Goal: Navigation & Orientation: Find specific page/section

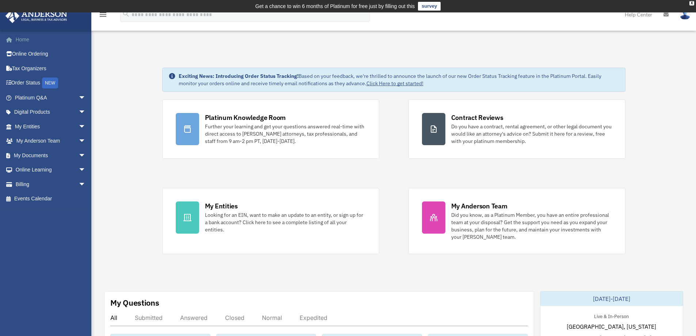
click at [30, 39] on link "Home" at bounding box center [51, 39] width 92 height 15
click at [38, 156] on link "My Documents arrow_drop_down" at bounding box center [51, 155] width 92 height 15
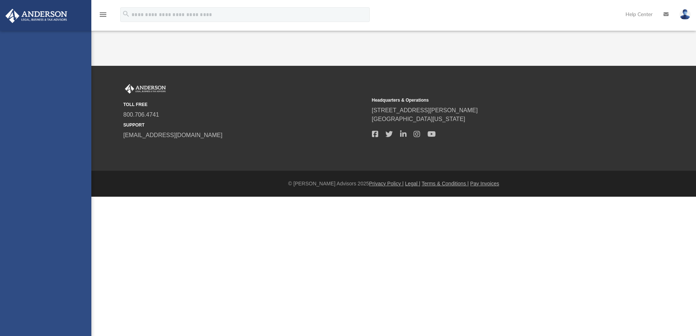
drag, startPoint x: 0, startPoint y: 0, endPoint x: 76, endPoint y: 154, distance: 171.8
click at [76, 154] on link "CTA Hub" at bounding box center [50, 155] width 81 height 15
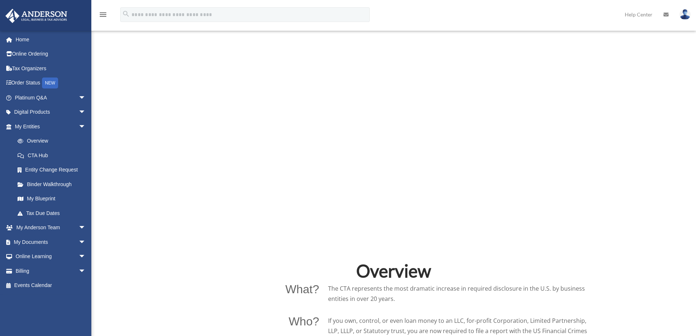
scroll to position [256, 0]
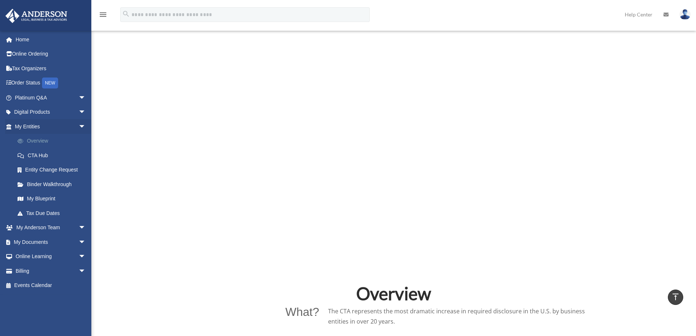
click at [33, 142] on link "Overview" at bounding box center [53, 141] width 87 height 15
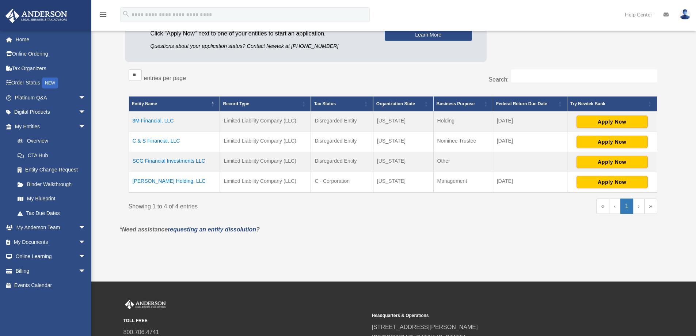
scroll to position [110, 0]
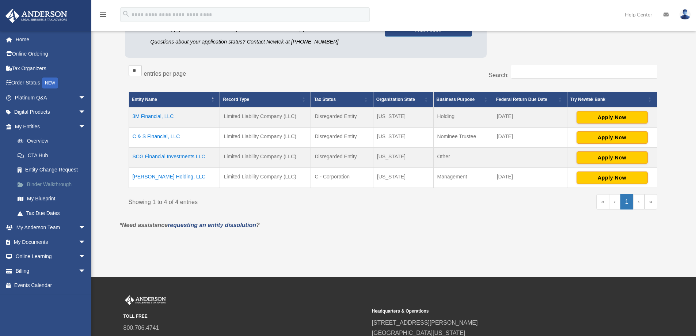
click at [45, 183] on link "Binder Walkthrough" at bounding box center [53, 184] width 87 height 15
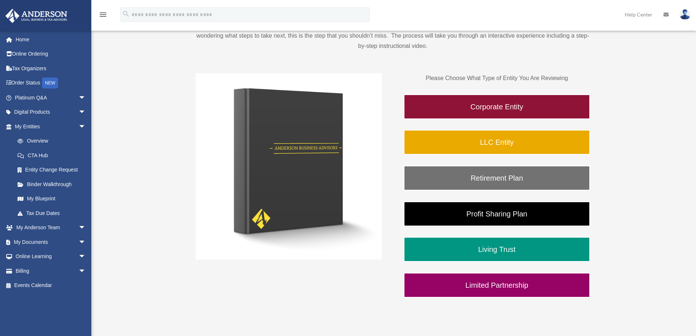
scroll to position [110, 0]
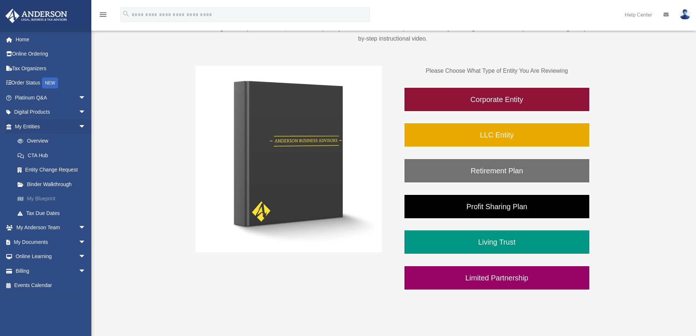
click at [34, 199] on link "My Blueprint" at bounding box center [53, 199] width 87 height 15
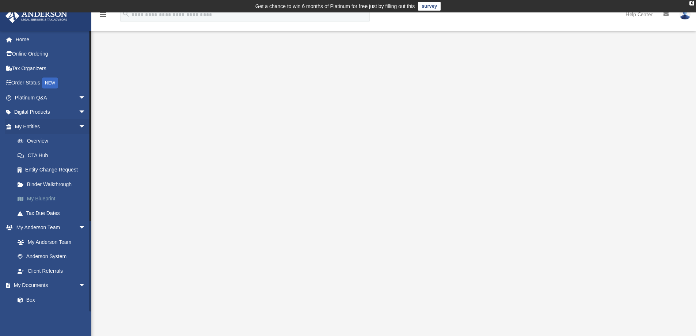
click at [44, 197] on link "My Blueprint" at bounding box center [53, 199] width 87 height 15
click at [50, 213] on link "Tax Due Dates" at bounding box center [53, 213] width 87 height 15
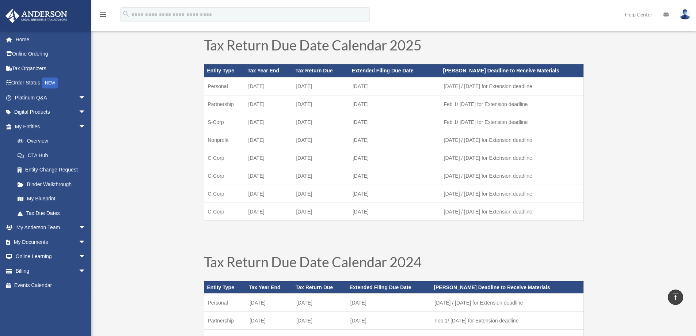
scroll to position [37, 0]
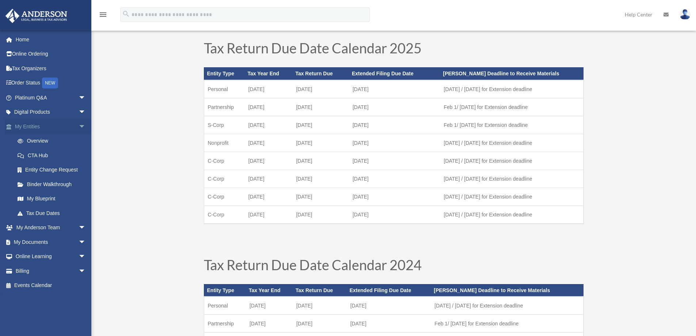
click at [79, 125] on span "arrow_drop_down" at bounding box center [86, 126] width 15 height 15
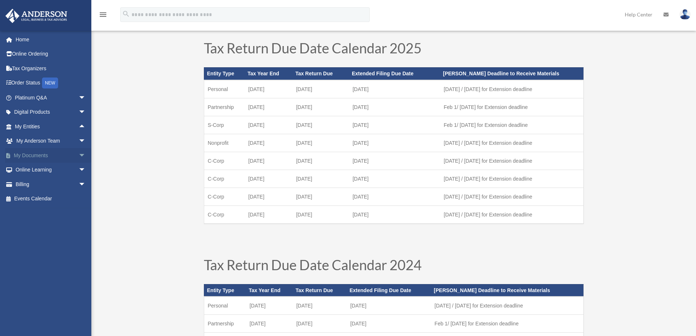
click at [79, 154] on span "arrow_drop_down" at bounding box center [86, 155] width 15 height 15
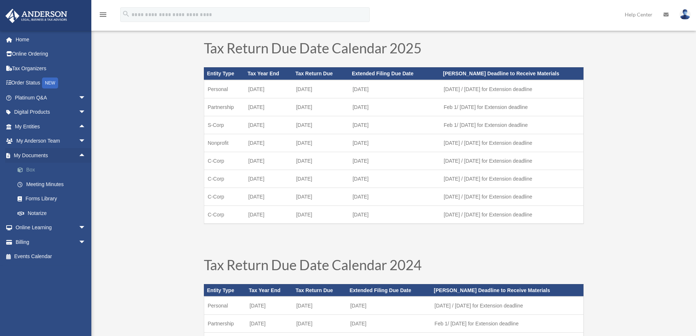
click at [30, 170] on link "Box" at bounding box center [53, 170] width 87 height 15
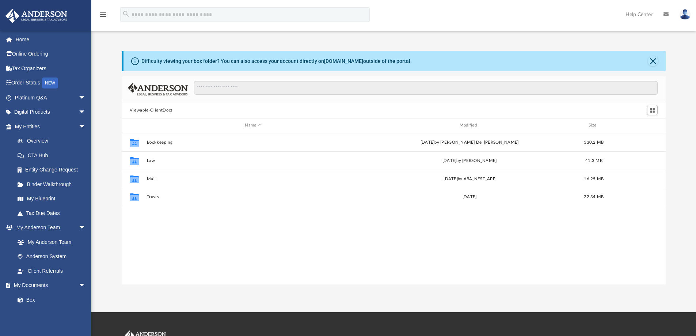
scroll to position [161, 539]
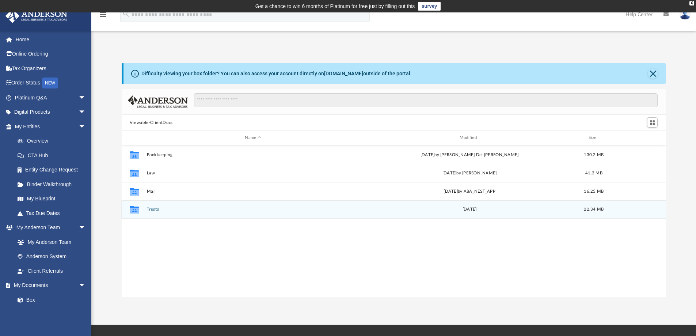
click at [158, 208] on button "Trusts" at bounding box center [253, 209] width 213 height 5
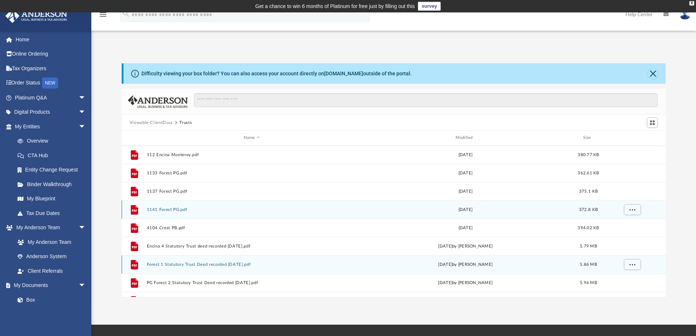
click at [136, 265] on icon "grid" at bounding box center [134, 265] width 5 height 2
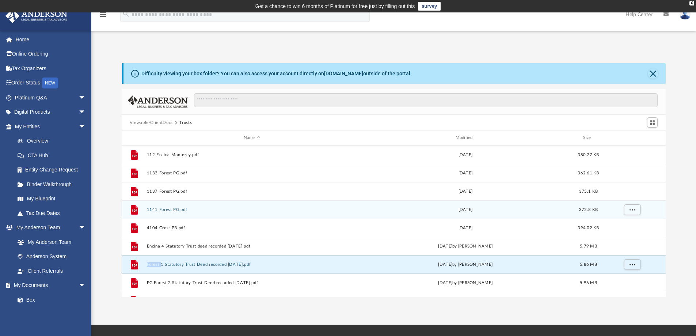
click at [136, 265] on icon "grid" at bounding box center [134, 265] width 5 height 2
click at [634, 267] on button "More options" at bounding box center [632, 264] width 17 height 11
click at [622, 251] on li "Download" at bounding box center [625, 249] width 21 height 8
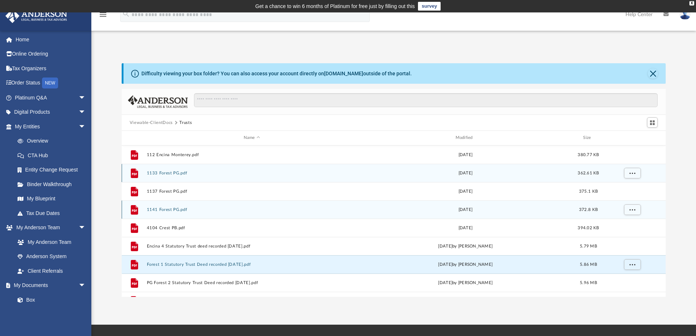
click at [135, 175] on icon "grid" at bounding box center [134, 173] width 7 height 10
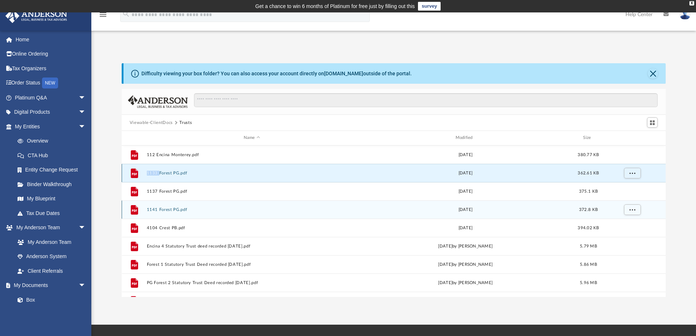
click at [135, 175] on icon "grid" at bounding box center [134, 173] width 7 height 10
click at [133, 173] on icon "grid" at bounding box center [134, 173] width 7 height 10
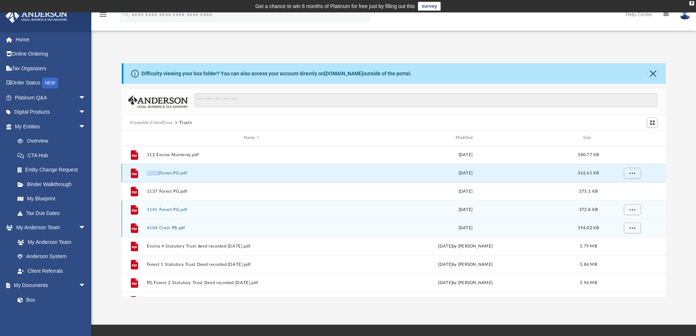
scroll to position [13, 0]
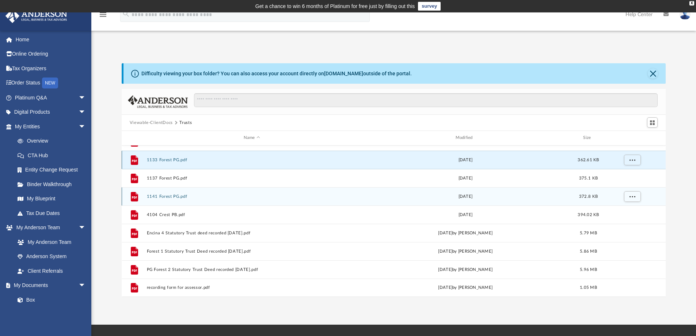
click at [135, 162] on icon "grid" at bounding box center [134, 160] width 7 height 10
click at [134, 160] on icon "grid" at bounding box center [134, 160] width 5 height 2
click at [637, 158] on button "More options" at bounding box center [632, 159] width 17 height 11
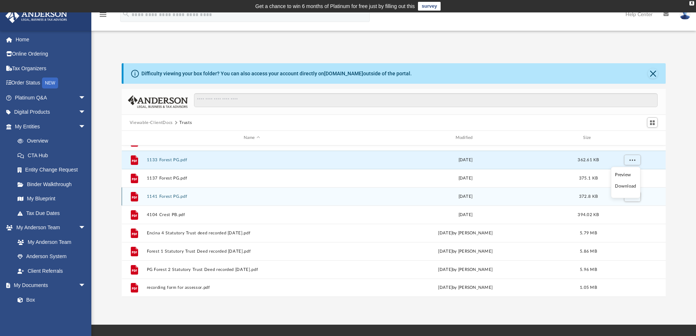
click at [627, 176] on li "Preview" at bounding box center [625, 175] width 21 height 8
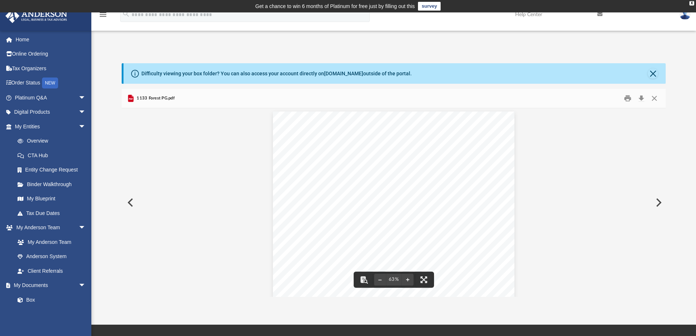
scroll to position [0, 0]
click at [652, 73] on button "Close" at bounding box center [653, 73] width 10 height 10
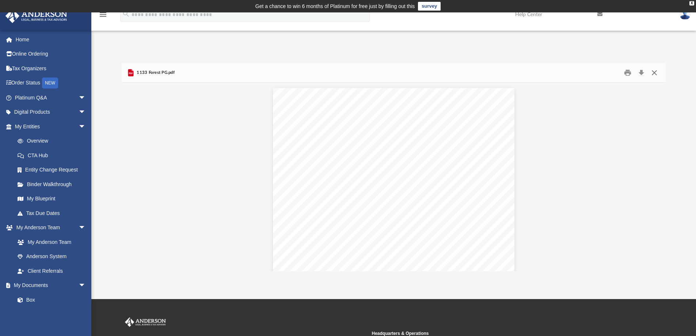
click at [655, 72] on button "Close" at bounding box center [654, 72] width 13 height 11
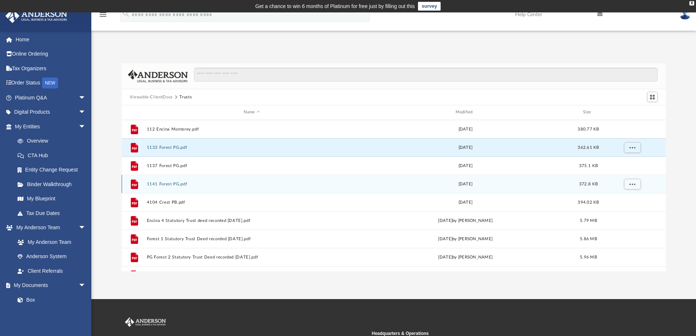
click at [185, 97] on button "Trusts" at bounding box center [185, 97] width 12 height 7
click at [188, 97] on button "Trusts" at bounding box center [185, 97] width 12 height 7
click at [653, 97] on span "Switch to Grid View" at bounding box center [653, 97] width 6 height 6
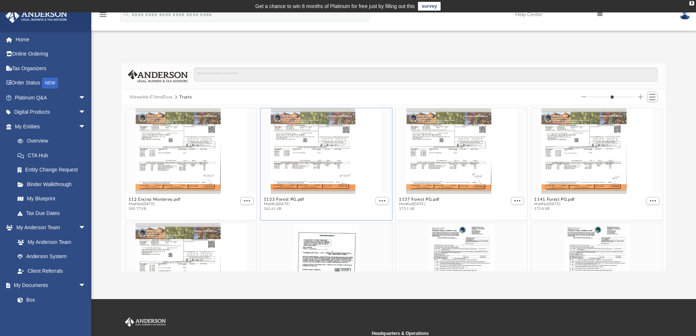
click at [145, 97] on button "Viewable-ClientDocs" at bounding box center [151, 97] width 43 height 7
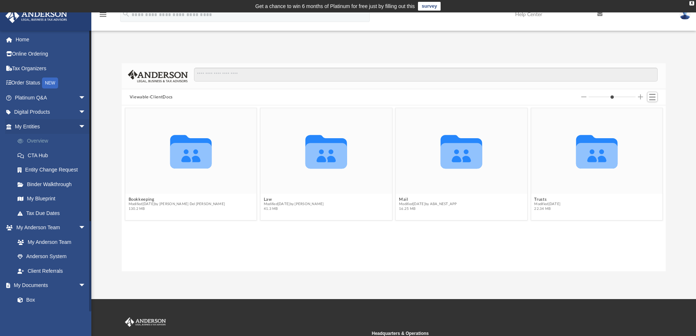
click at [38, 142] on link "Overview" at bounding box center [53, 141] width 87 height 15
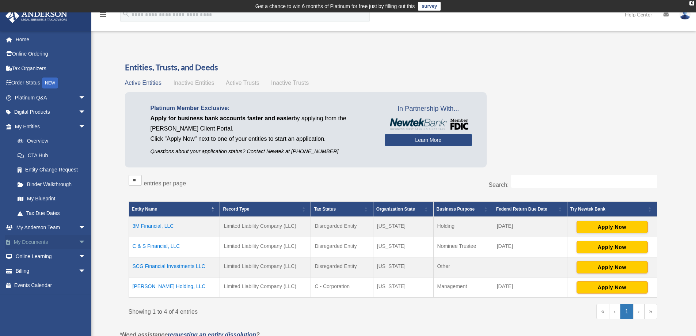
click at [79, 242] on span "arrow_drop_down" at bounding box center [86, 242] width 15 height 15
click at [28, 256] on link "Box" at bounding box center [53, 256] width 87 height 15
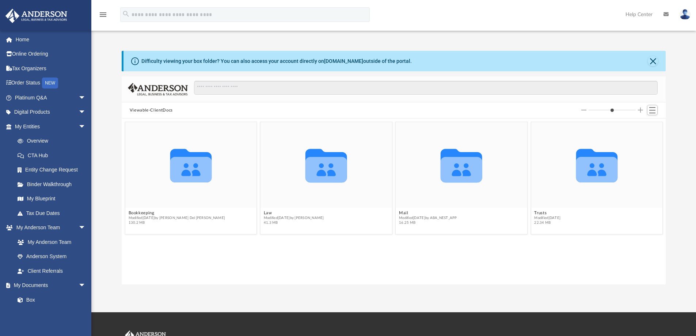
scroll to position [161, 539]
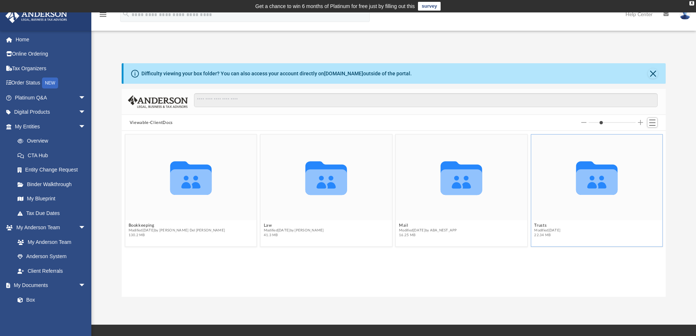
click at [595, 180] on icon "grid" at bounding box center [597, 182] width 42 height 26
click at [326, 181] on icon "grid" at bounding box center [327, 182] width 42 height 26
click at [322, 178] on icon "grid" at bounding box center [327, 178] width 42 height 34
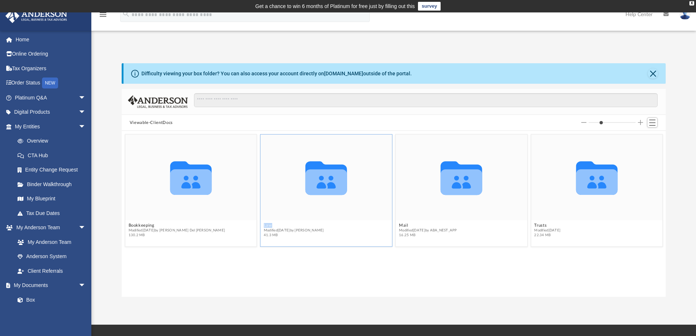
click at [322, 178] on icon "grid" at bounding box center [327, 178] width 42 height 34
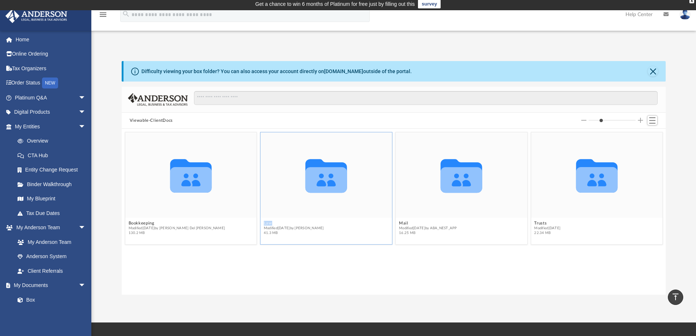
scroll to position [0, 0]
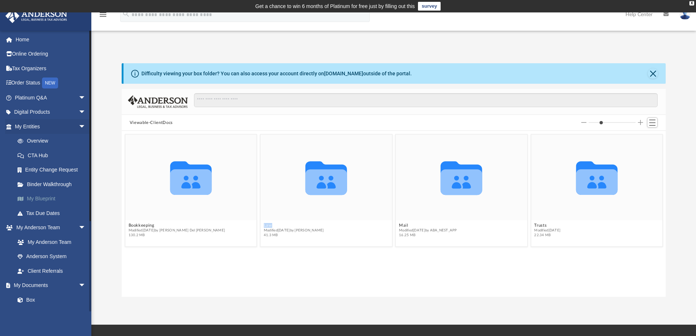
click at [38, 197] on link "My Blueprint" at bounding box center [53, 199] width 87 height 15
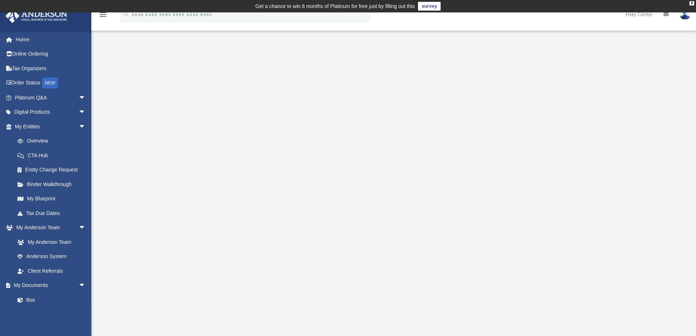
click at [666, 14] on icon at bounding box center [666, 14] width 5 height 5
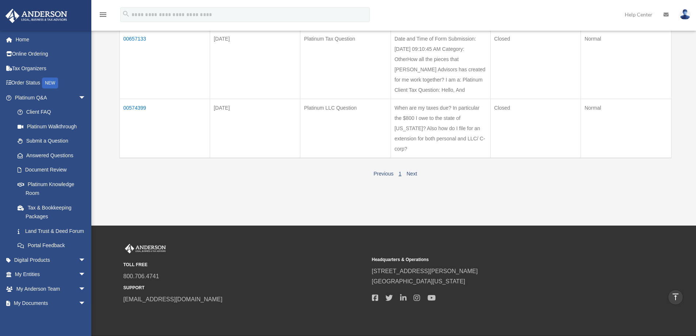
scroll to position [256, 0]
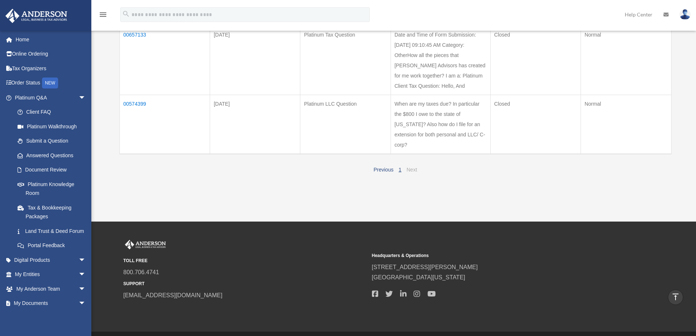
click at [411, 173] on link "Next" at bounding box center [412, 170] width 11 height 6
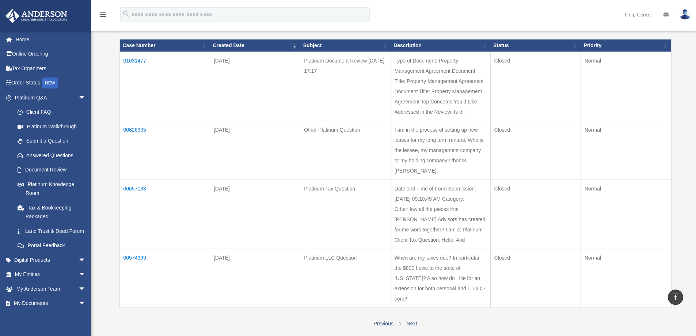
scroll to position [0, 0]
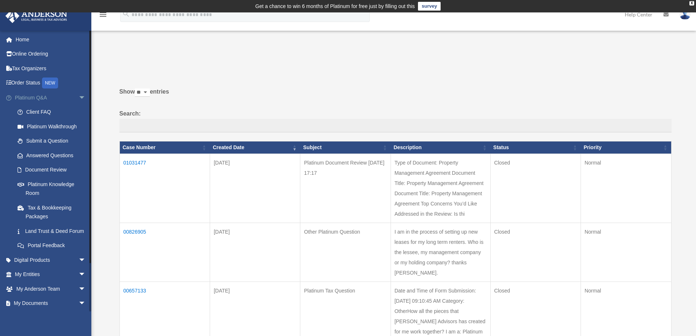
click at [79, 98] on span "arrow_drop_down" at bounding box center [86, 97] width 15 height 15
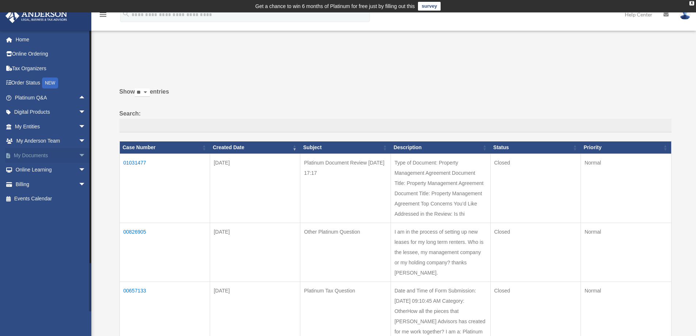
click at [79, 156] on span "arrow_drop_down" at bounding box center [86, 155] width 15 height 15
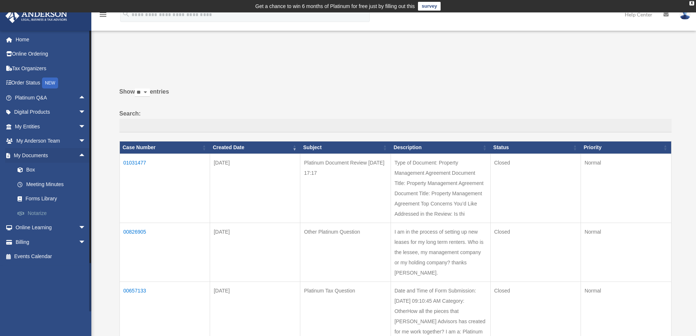
click at [36, 212] on link "Notarize" at bounding box center [53, 213] width 87 height 15
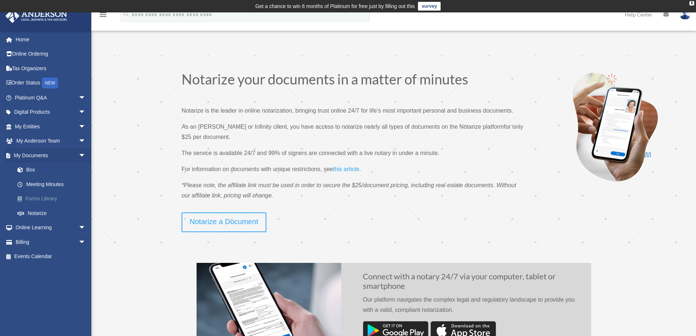
click at [48, 197] on link "Forms Library" at bounding box center [53, 199] width 87 height 15
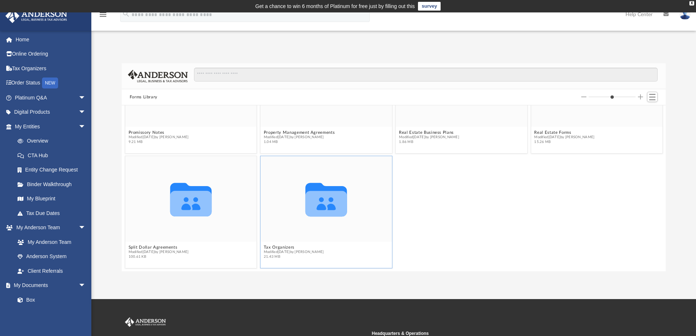
click at [317, 205] on icon "grid" at bounding box center [327, 200] width 42 height 34
drag, startPoint x: 305, startPoint y: 229, endPoint x: 287, endPoint y: 209, distance: 26.6
click at [287, 209] on icon "Collaborated Folder" at bounding box center [326, 198] width 79 height 51
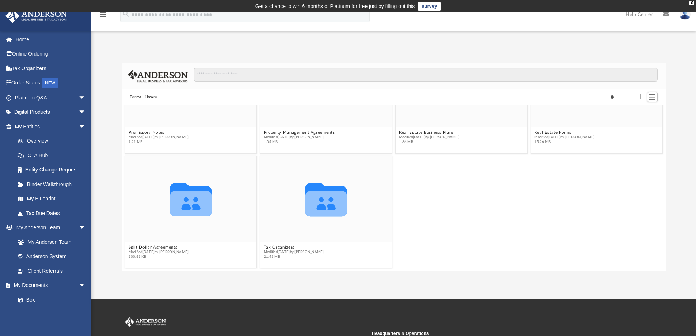
click at [323, 205] on icon "grid" at bounding box center [327, 200] width 42 height 34
click at [184, 199] on icon "grid" at bounding box center [191, 200] width 42 height 34
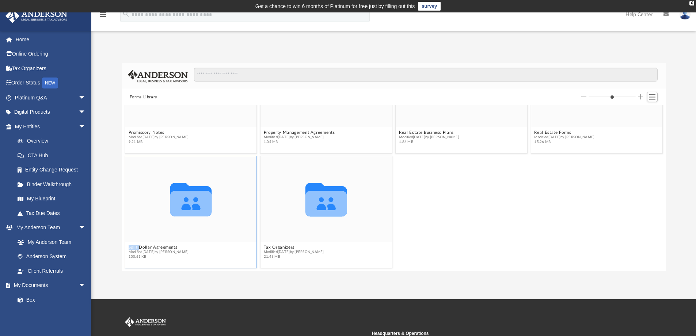
click at [184, 199] on icon "grid" at bounding box center [191, 200] width 42 height 34
click at [35, 184] on link "Binder Walkthrough" at bounding box center [53, 184] width 87 height 15
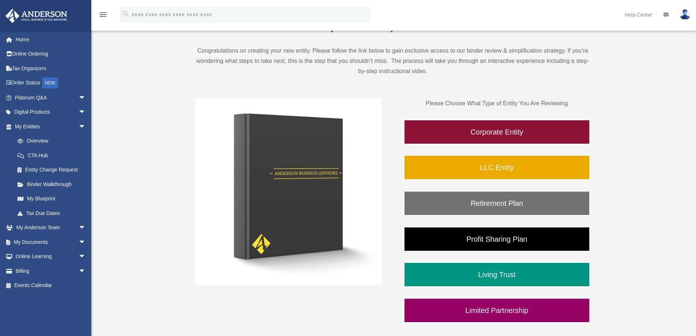
scroll to position [110, 0]
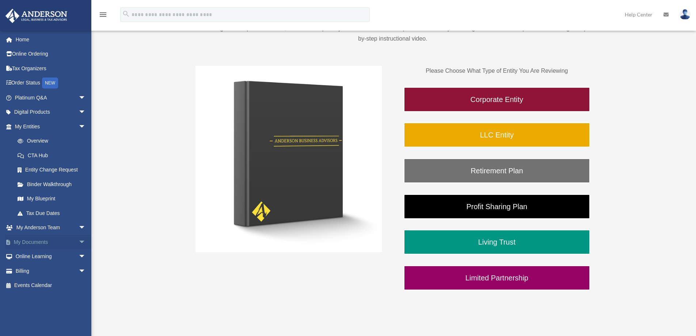
click at [79, 242] on span "arrow_drop_down" at bounding box center [86, 242] width 15 height 15
click at [42, 257] on link "Box" at bounding box center [53, 256] width 87 height 15
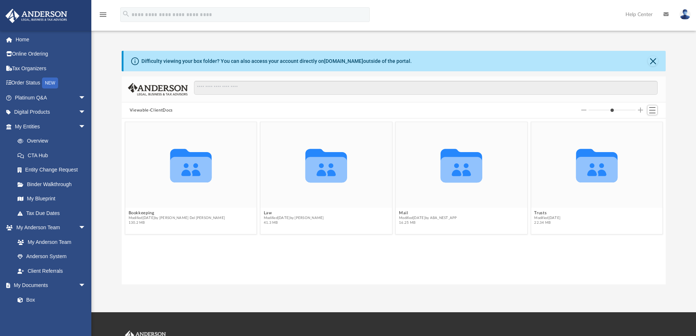
scroll to position [161, 539]
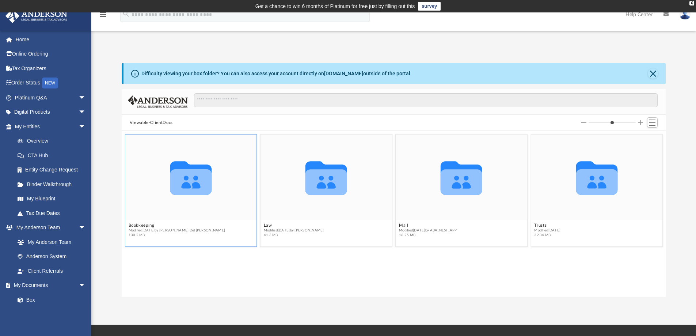
click at [203, 180] on icon "grid" at bounding box center [191, 182] width 42 height 26
click at [146, 224] on button "Bookkeeping" at bounding box center [176, 225] width 97 height 5
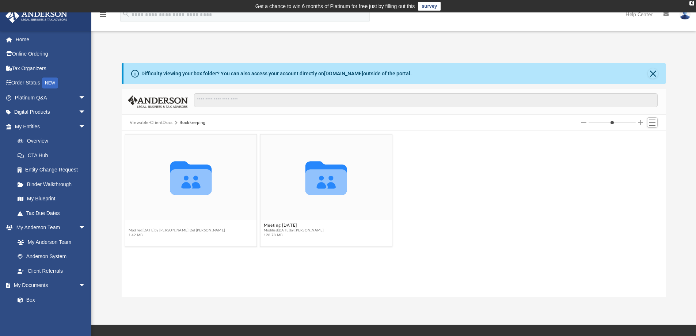
click at [135, 224] on button "Client Upload" at bounding box center [176, 225] width 97 height 5
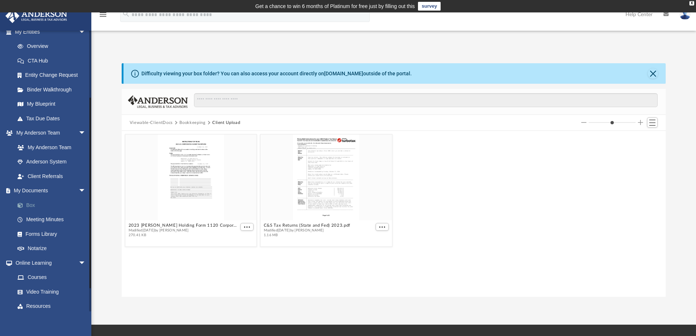
scroll to position [54, 0]
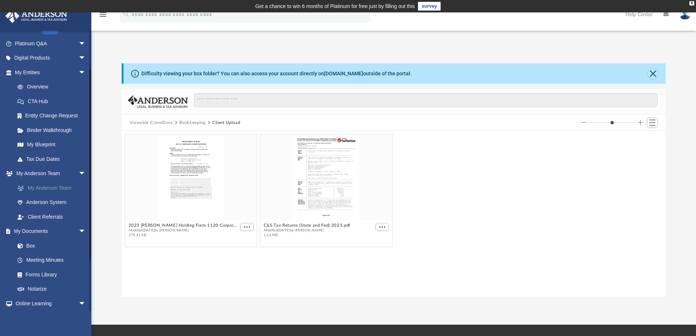
click at [44, 189] on link "My Anderson Team" at bounding box center [53, 188] width 87 height 15
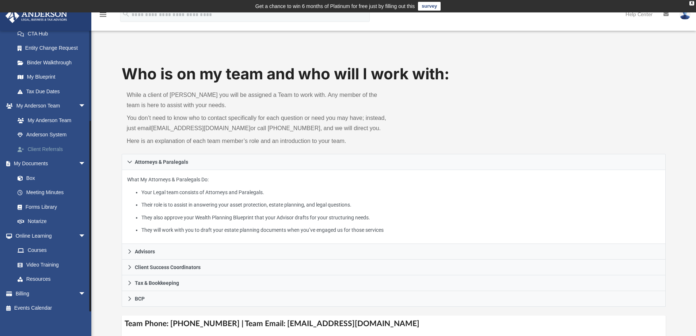
scroll to position [127, 0]
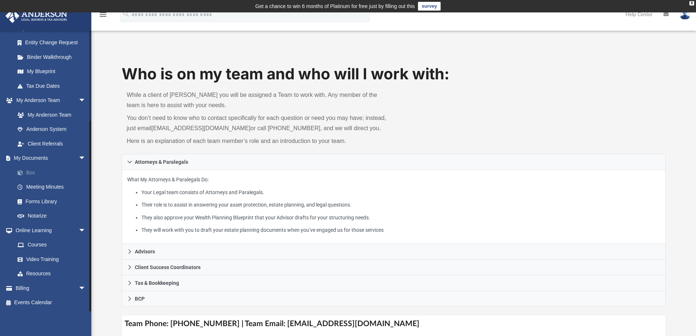
click at [31, 174] on link "Box" at bounding box center [53, 172] width 87 height 15
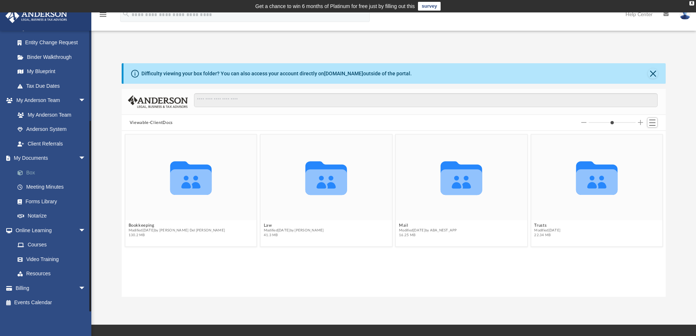
scroll to position [6, 6]
click at [603, 181] on icon "grid" at bounding box center [597, 182] width 42 height 26
click at [560, 228] on span "Modified [DATE]" at bounding box center [547, 230] width 26 height 5
click at [560, 227] on button "Trusts" at bounding box center [547, 225] width 26 height 5
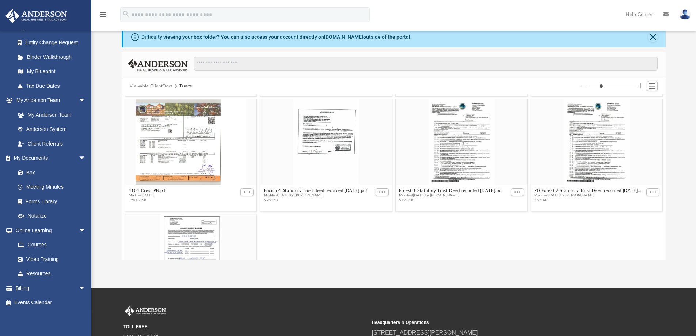
scroll to position [110, 0]
